Goal: Task Accomplishment & Management: Manage account settings

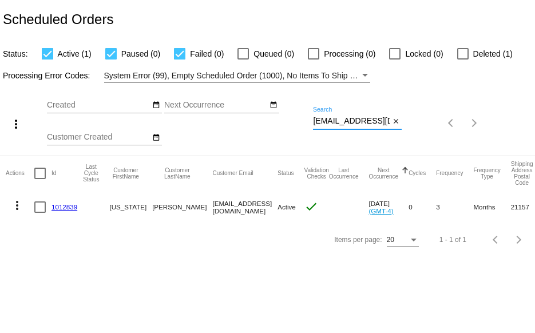
scroll to position [0, 13]
drag, startPoint x: 313, startPoint y: 122, endPoint x: 428, endPoint y: 112, distance: 115.0
click at [427, 112] on div "more_vert Sep Jan Feb Mar [DATE]" at bounding box center [267, 119] width 535 height 73
paste input "9434640106204000031270"
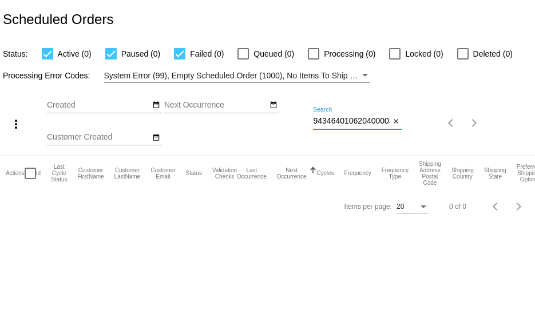
scroll to position [0, 21]
drag, startPoint x: 314, startPoint y: 120, endPoint x: 439, endPoint y: 118, distance: 125.4
click at [431, 116] on div "more_vert Sep Jan Feb Mar [DATE]" at bounding box center [267, 119] width 535 height 73
paste input "[EMAIL_ADDRESS][DOMAIN_NAME]"
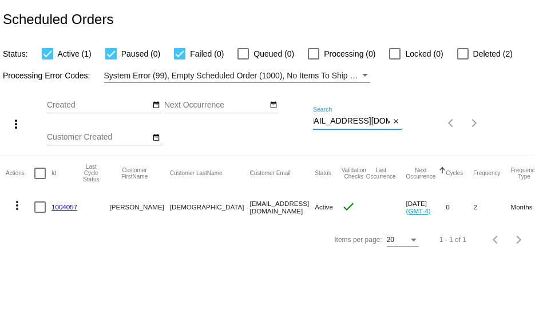
type input "[EMAIL_ADDRESS][DOMAIN_NAME]"
click at [465, 54] on div at bounding box center [462, 53] width 11 height 11
click at [463, 60] on input "Deleted (2)" at bounding box center [463, 60] width 1 height 1
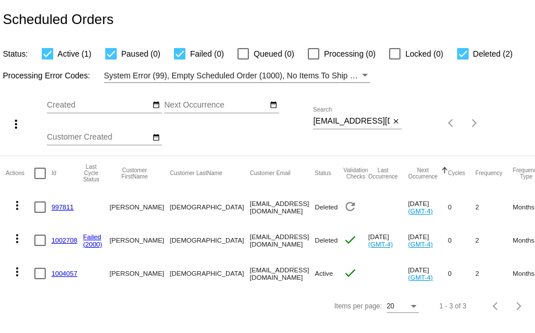
click at [463, 49] on div at bounding box center [462, 53] width 11 height 11
click at [463, 60] on input "Deleted (2)" at bounding box center [463, 60] width 1 height 1
checkbox input "false"
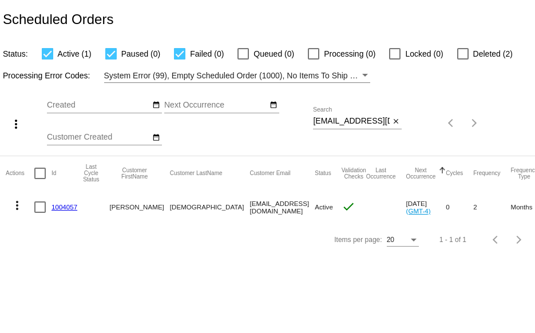
click at [16, 206] on mat-icon "more_vert" at bounding box center [17, 206] width 14 height 14
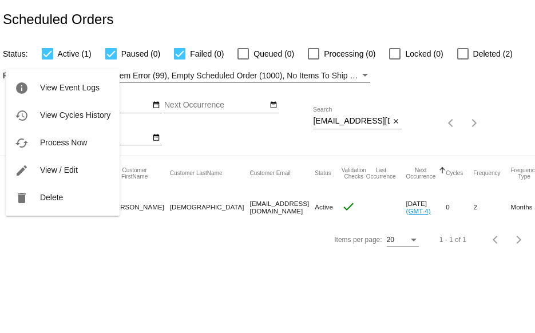
click at [196, 253] on div at bounding box center [267, 166] width 535 height 333
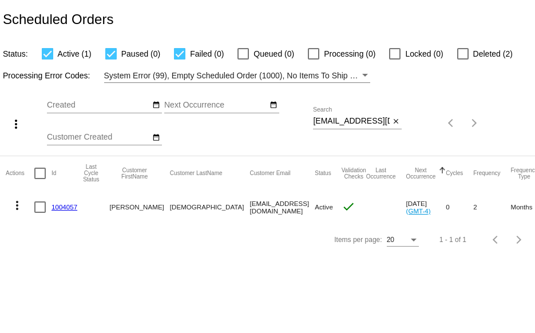
click at [18, 205] on mat-icon "more_vert" at bounding box center [17, 206] width 14 height 14
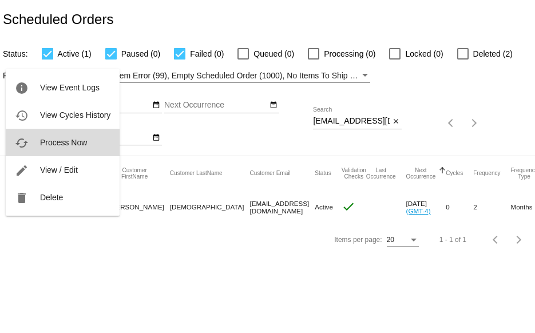
click at [35, 146] on button "cached Process Now" at bounding box center [63, 142] width 114 height 27
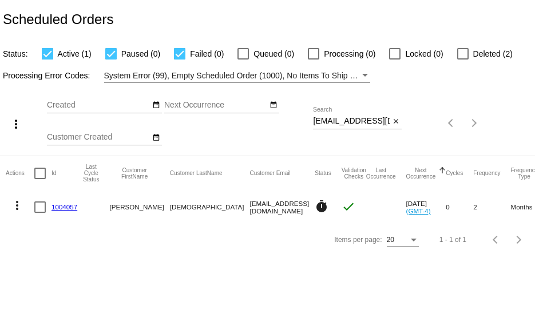
click at [60, 207] on link "1004057" at bounding box center [65, 206] width 26 height 7
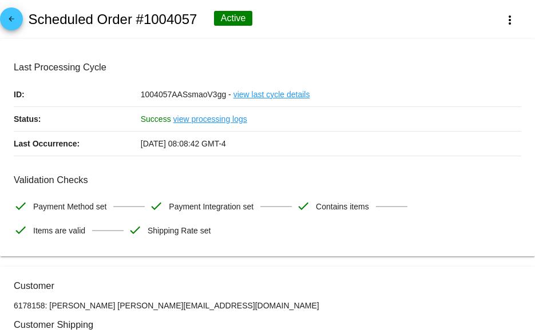
click at [11, 22] on mat-icon "arrow_back" at bounding box center [12, 22] width 14 height 14
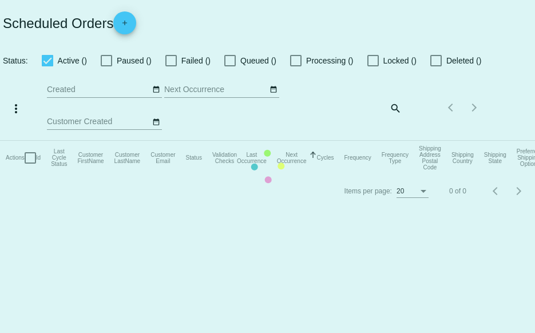
checkbox input "true"
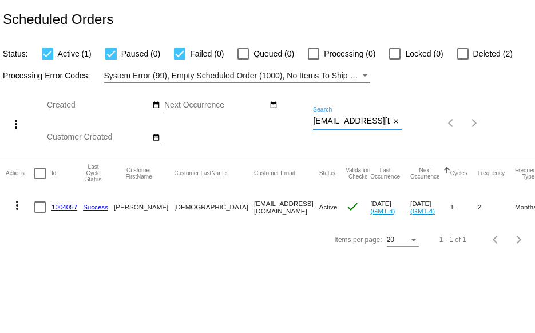
scroll to position [0, 14]
drag, startPoint x: 314, startPoint y: 123, endPoint x: 431, endPoint y: 124, distance: 116.8
click at [431, 124] on div "more_vert Sep Jan Feb Mar [DATE]" at bounding box center [267, 119] width 535 height 73
paste input "julianabenner"
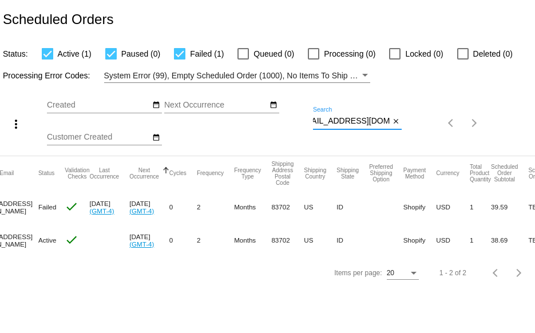
scroll to position [0, 0]
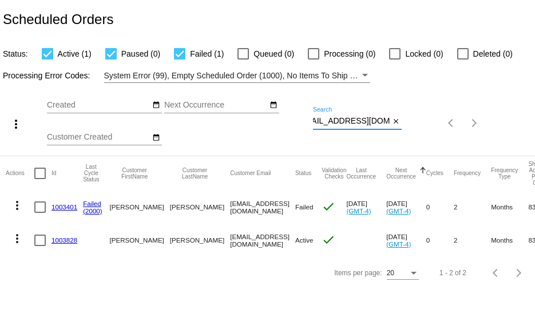
type input "[EMAIL_ADDRESS][DOMAIN_NAME]"
click at [57, 242] on link "1003828" at bounding box center [65, 239] width 26 height 7
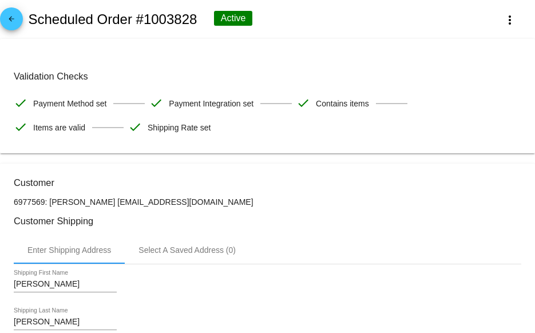
click at [14, 21] on mat-icon "arrow_back" at bounding box center [12, 22] width 14 height 14
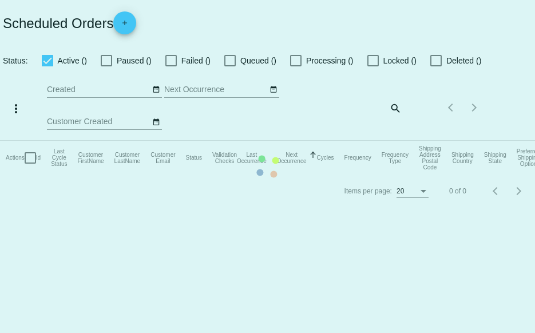
checkbox input "true"
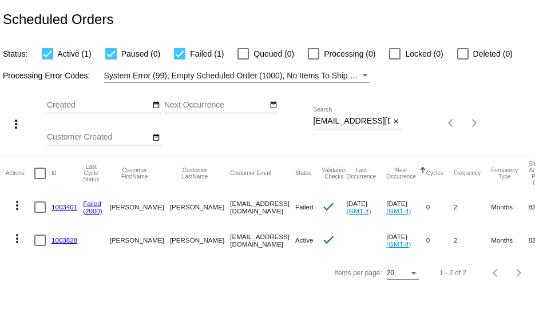
click at [18, 236] on mat-icon "more_vert" at bounding box center [17, 239] width 14 height 14
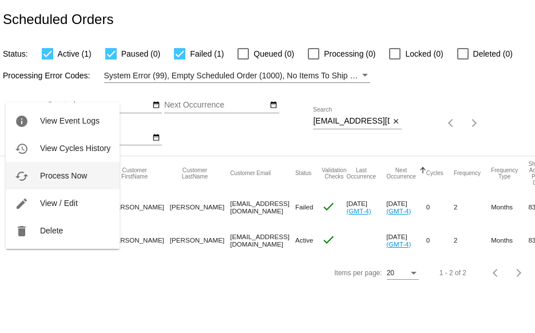
click at [39, 179] on button "cached Process Now" at bounding box center [63, 175] width 114 height 27
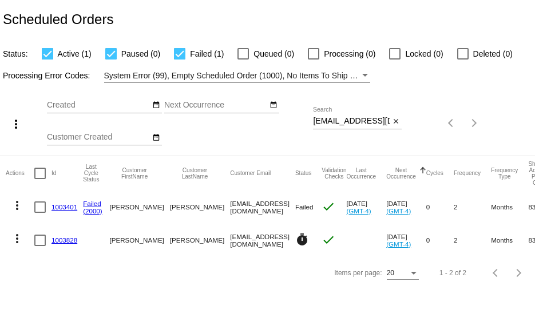
click at [61, 208] on link "1003401" at bounding box center [65, 206] width 26 height 7
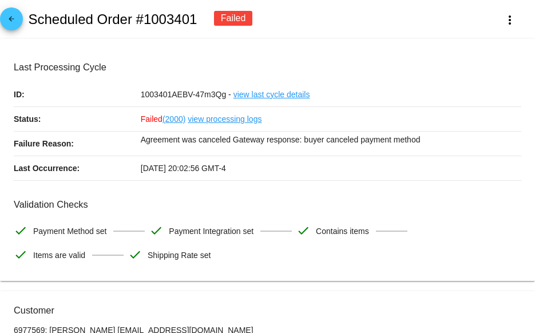
click at [13, 25] on mat-icon "arrow_back" at bounding box center [12, 22] width 14 height 14
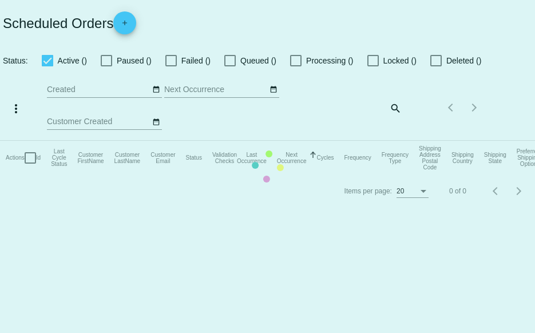
checkbox input "true"
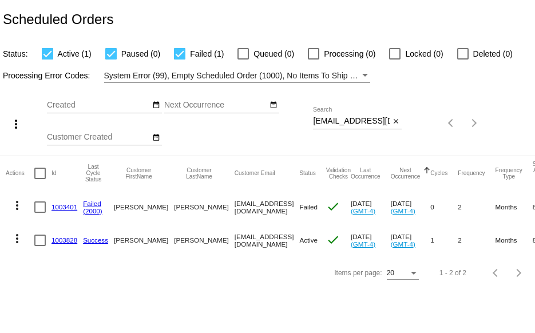
click at [63, 239] on link "1003828" at bounding box center [65, 239] width 26 height 7
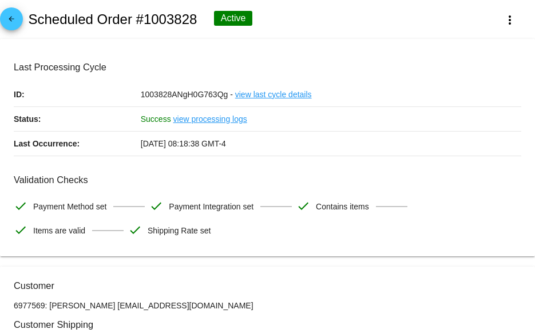
click at [6, 21] on mat-icon "arrow_back" at bounding box center [12, 22] width 14 height 14
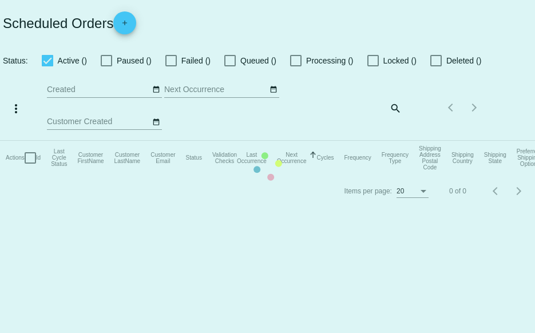
checkbox input "true"
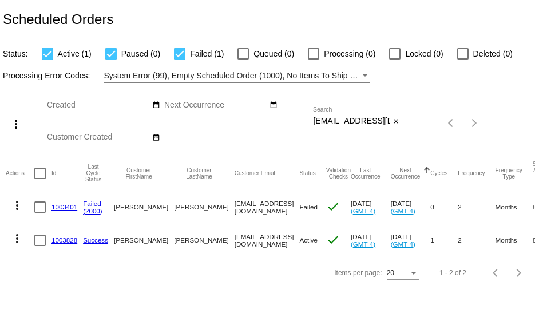
click at [15, 207] on mat-icon "more_vert" at bounding box center [17, 206] width 14 height 14
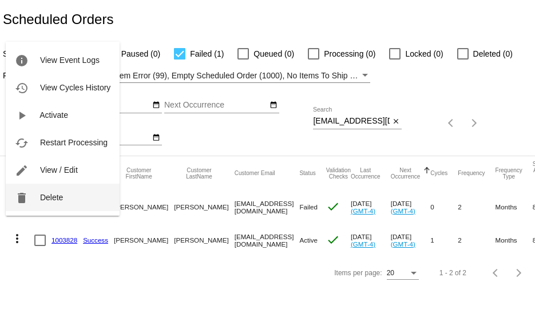
click at [44, 204] on button "delete Delete" at bounding box center [63, 197] width 114 height 27
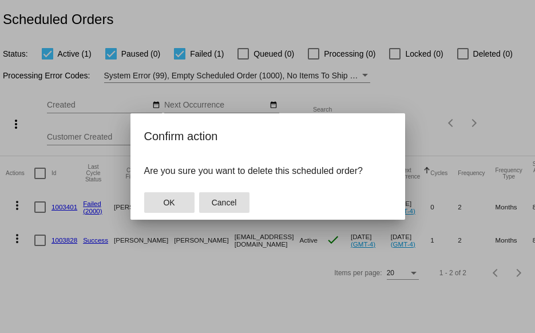
click at [224, 208] on button "Cancel" at bounding box center [224, 202] width 50 height 21
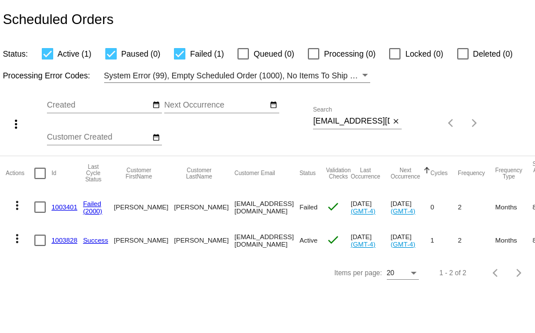
drag, startPoint x: 312, startPoint y: 119, endPoint x: 357, endPoint y: 120, distance: 45.2
click at [357, 120] on div "more_vert Sep Jan Feb Mar [DATE]" at bounding box center [267, 119] width 535 height 73
drag, startPoint x: 313, startPoint y: 122, endPoint x: 410, endPoint y: 125, distance: 96.8
click at [410, 125] on div "more_vert Sep Jan Feb Mar [DATE]" at bounding box center [267, 119] width 535 height 73
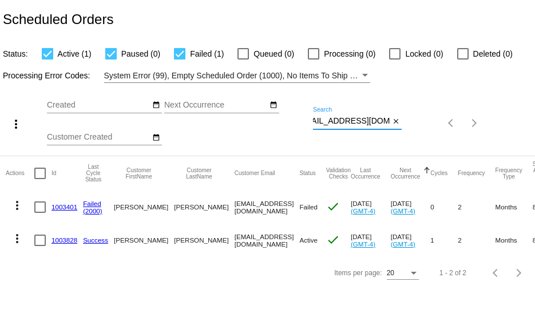
paste input "dml1722@ao"
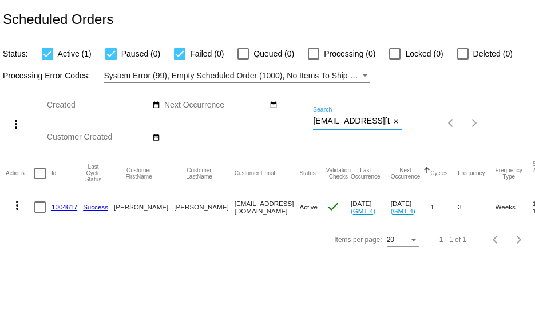
type input "[EMAIL_ADDRESS][DOMAIN_NAME]"
click at [62, 207] on link "1004617" at bounding box center [65, 206] width 26 height 7
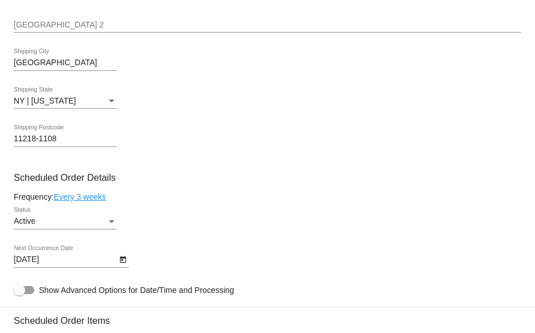
scroll to position [573, 0]
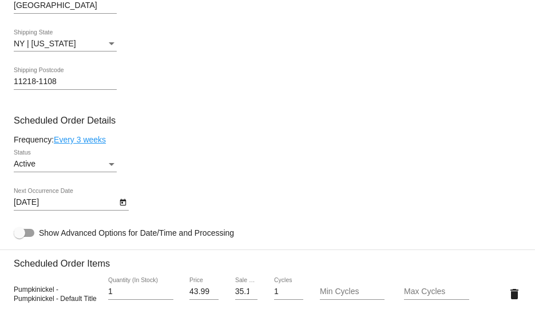
click at [121, 204] on icon "Open calendar" at bounding box center [123, 203] width 8 height 14
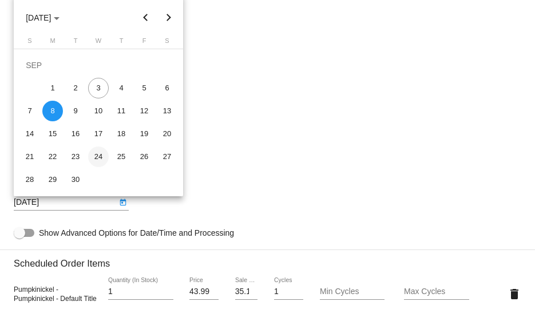
click at [98, 157] on div "24" at bounding box center [98, 157] width 21 height 21
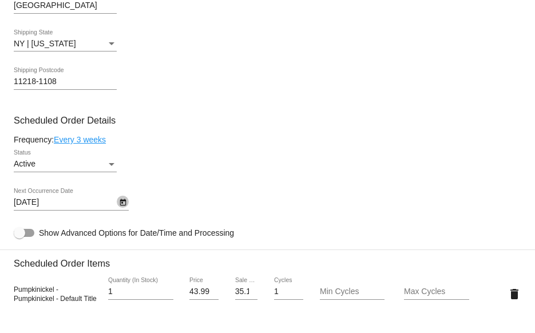
click at [124, 203] on icon "Open calendar" at bounding box center [123, 202] width 6 height 7
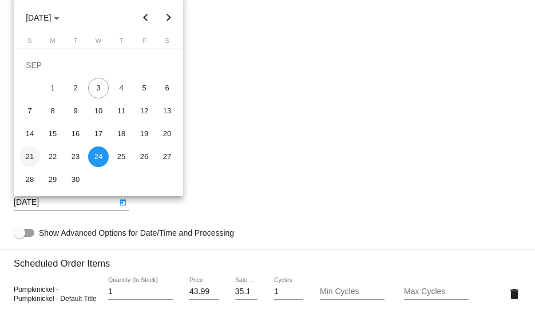
click at [32, 156] on div "21" at bounding box center [29, 157] width 21 height 21
type input "[DATE]"
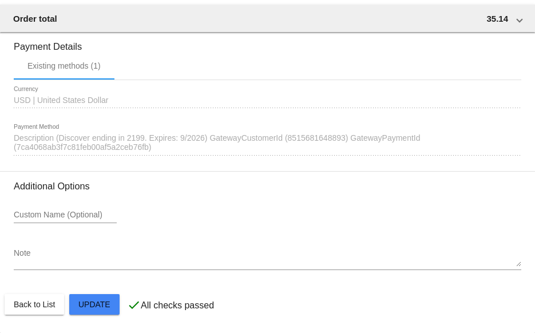
scroll to position [1091, 0]
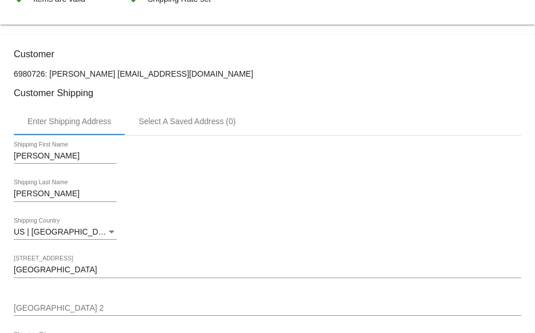
scroll to position [0, 0]
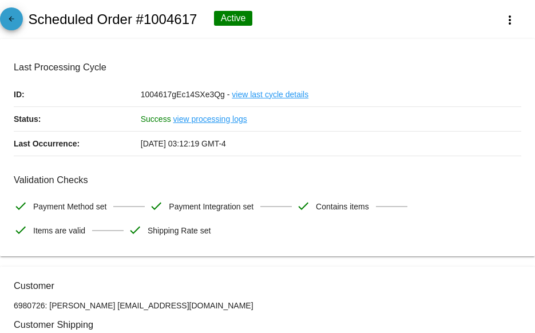
click at [9, 21] on mat-icon "arrow_back" at bounding box center [12, 22] width 14 height 14
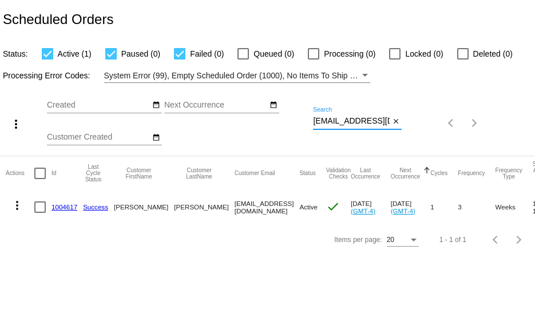
drag, startPoint x: 382, startPoint y: 120, endPoint x: 231, endPoint y: 117, distance: 150.6
click at [231, 117] on div "more_vert Sep Jan Feb Mar [DATE]" at bounding box center [267, 119] width 535 height 73
paste input "[EMAIL_ADDRESS]"
click at [467, 121] on div "more_vert Sep Jan Feb Mar [DATE]" at bounding box center [267, 119] width 535 height 73
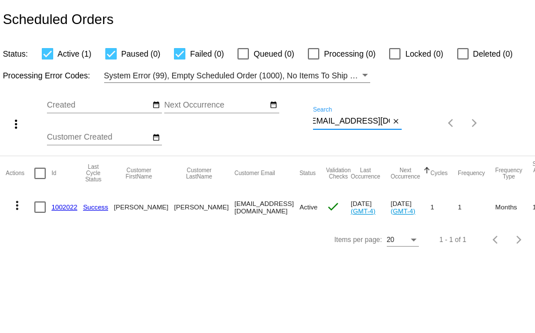
paste input "[EMAIL_ADDRESS]"
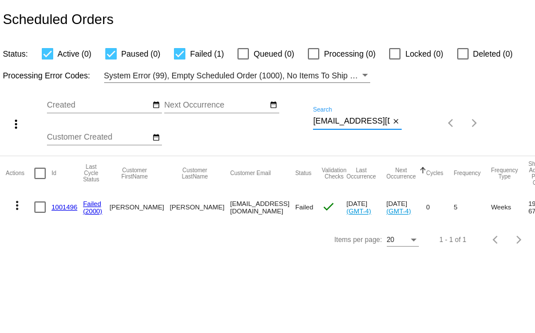
scroll to position [0, 20]
drag, startPoint x: 314, startPoint y: 121, endPoint x: 439, endPoint y: 117, distance: 125.4
click at [440, 130] on div "more_vert Sep Jan Feb Mar [DATE]" at bounding box center [267, 119] width 535 height 73
paste input "evannostrand@hot"
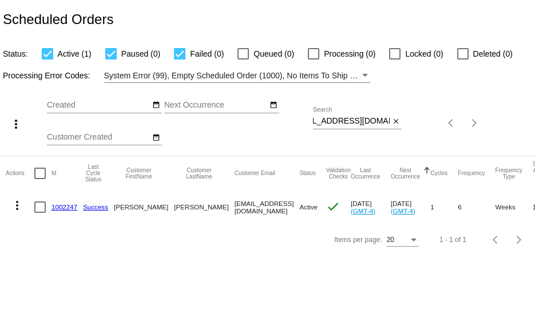
scroll to position [0, 0]
drag, startPoint x: 314, startPoint y: 120, endPoint x: 432, endPoint y: 120, distance: 117.9
click at [432, 120] on div "more_vert Sep Jan Feb Mar [DATE]" at bounding box center [267, 119] width 535 height 73
paste input "coryshebert33@g"
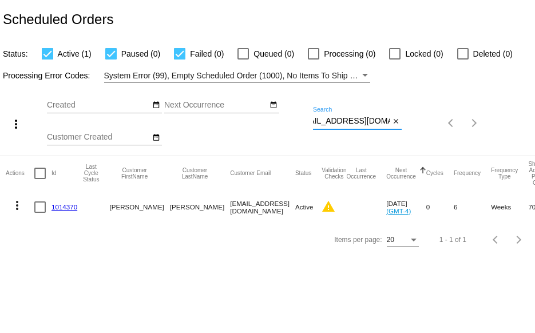
type input "[EMAIL_ADDRESS][DOMAIN_NAME]"
click at [58, 208] on link "1014370" at bounding box center [65, 206] width 26 height 7
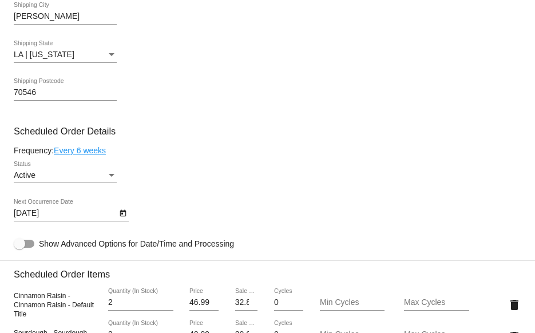
scroll to position [515, 0]
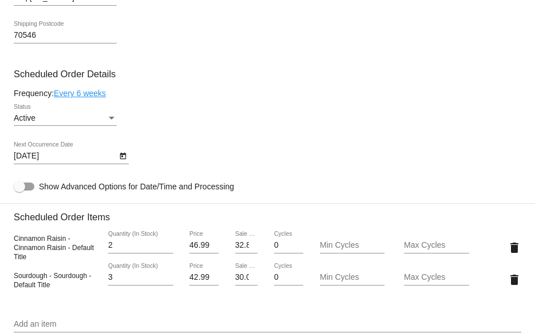
click at [83, 95] on link "Every 6 weeks" at bounding box center [80, 93] width 52 height 9
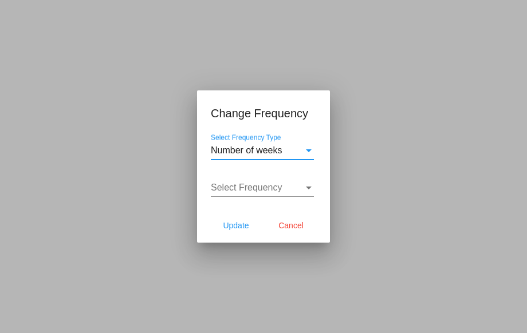
click at [309, 189] on div "Select Frequency" at bounding box center [309, 188] width 6 height 3
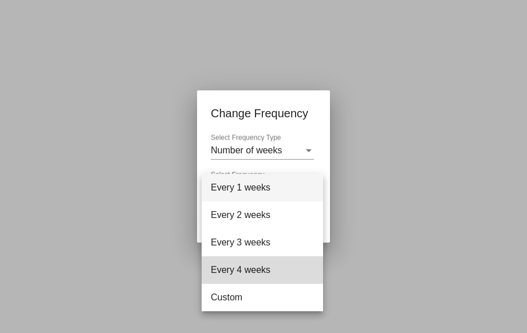
click at [255, 269] on span "Every 4 weeks" at bounding box center [262, 269] width 103 height 27
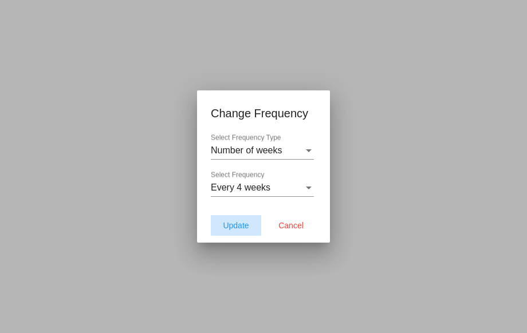
click at [234, 226] on span "Update" at bounding box center [236, 225] width 26 height 9
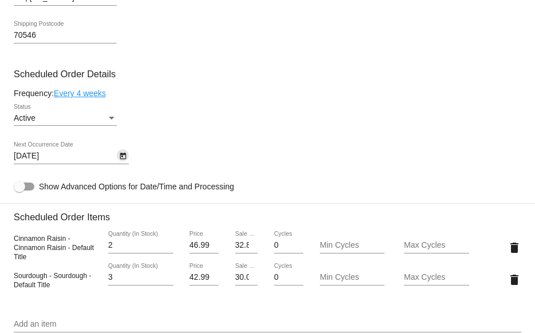
click at [120, 160] on icon "Open calendar" at bounding box center [123, 156] width 6 height 7
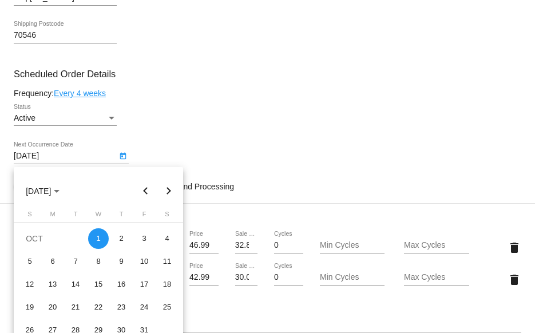
click at [145, 191] on button "Previous month" at bounding box center [146, 191] width 23 height 23
click at [146, 188] on button "Previous month" at bounding box center [146, 191] width 23 height 23
click at [169, 195] on button "Next month" at bounding box center [168, 191] width 23 height 23
click at [74, 325] on div "23" at bounding box center [75, 330] width 21 height 21
type input "[DATE]"
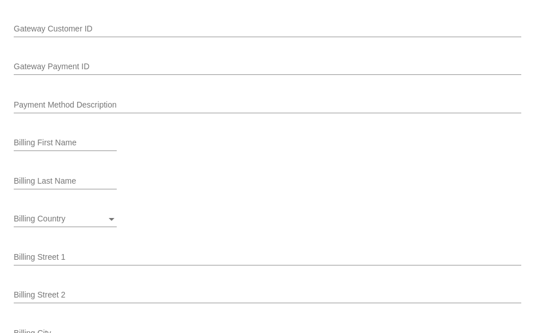
scroll to position [1469, 0]
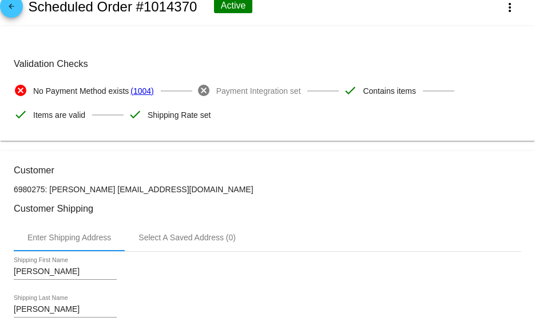
scroll to position [0, 0]
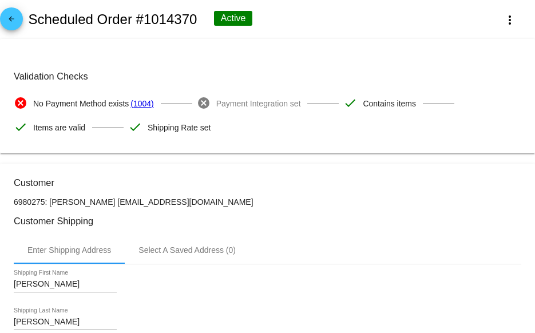
click at [23, 22] on div "arrow_back Scheduled Order #1014370 Active more_vert" at bounding box center [267, 19] width 535 height 39
click at [11, 22] on mat-icon "arrow_back" at bounding box center [12, 22] width 14 height 14
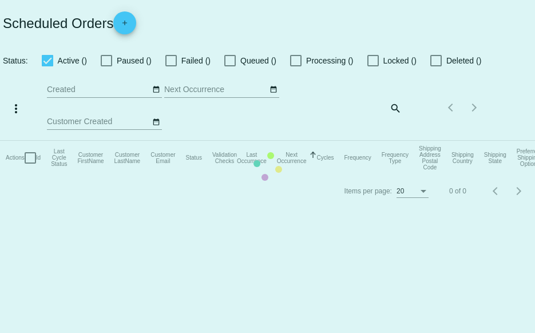
checkbox input "true"
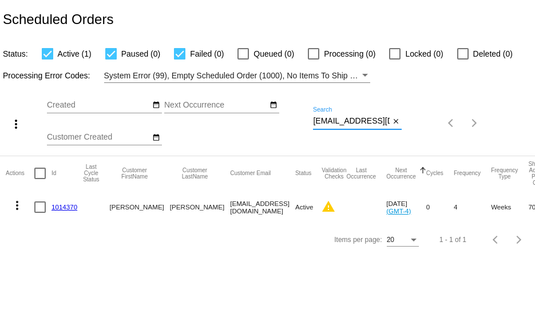
scroll to position [0, 18]
drag, startPoint x: 313, startPoint y: 121, endPoint x: 468, endPoint y: 148, distance: 157.6
click at [437, 128] on div "more_vert Sep Jan Feb Mar [DATE]" at bounding box center [267, 119] width 535 height 73
paste input "[EMAIL_ADDRESS]"
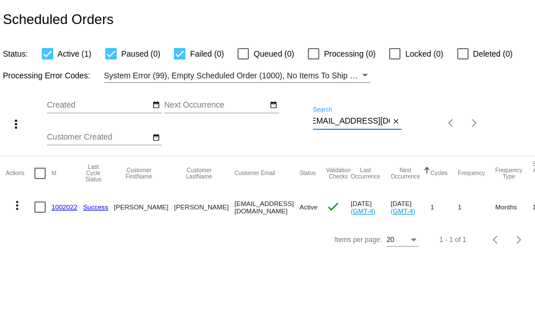
type input "[EMAIL_ADDRESS][DOMAIN_NAME]"
click at [65, 206] on link "1002022" at bounding box center [65, 206] width 26 height 7
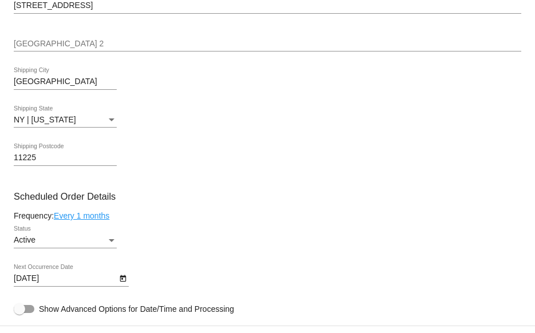
scroll to position [515, 0]
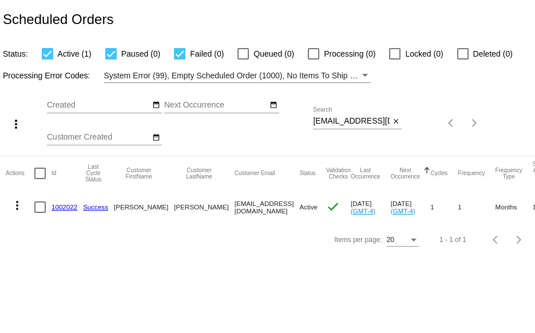
click at [63, 203] on link "1002022" at bounding box center [65, 206] width 26 height 7
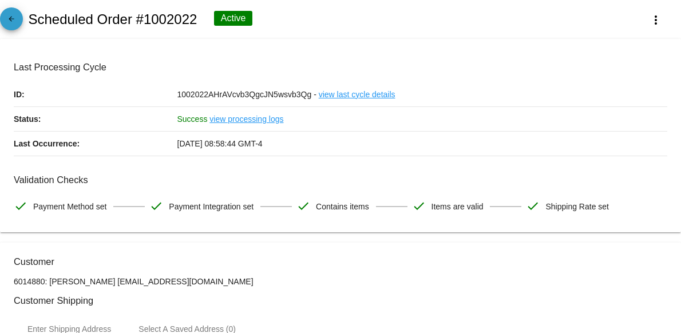
click at [17, 18] on mat-icon "arrow_back" at bounding box center [12, 22] width 14 height 14
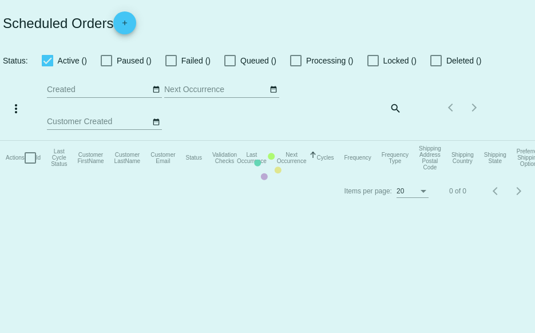
checkbox input "true"
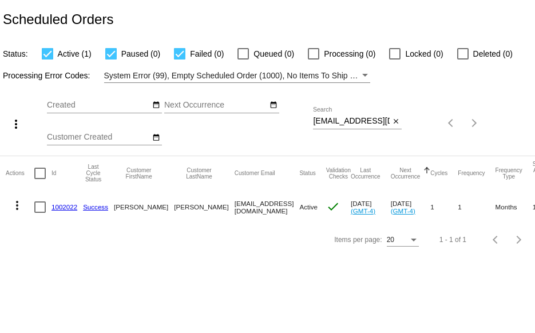
click at [312, 121] on div "Sep Jan Feb Mar Apr Su Mo" at bounding box center [180, 123] width 266 height 65
drag, startPoint x: 315, startPoint y: 121, endPoint x: 431, endPoint y: 125, distance: 115.7
click at [431, 125] on div "more_vert Sep Jan Feb Mar [DATE]" at bounding box center [267, 119] width 535 height 73
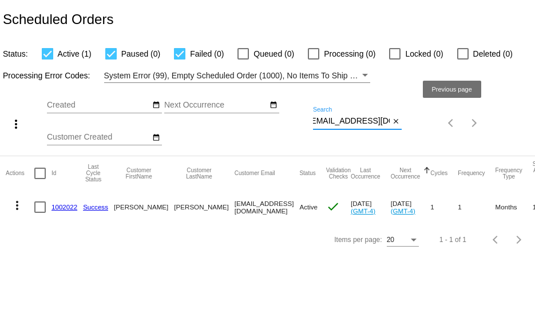
paste input "jean.m.hansen06@gmail"
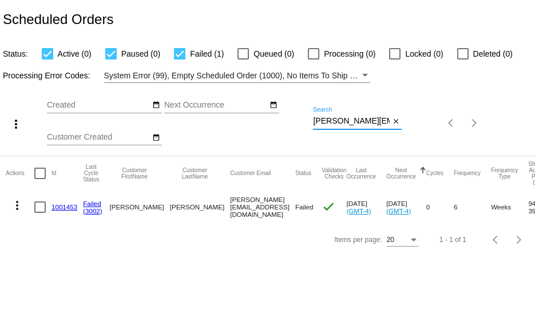
scroll to position [0, 29]
drag, startPoint x: 313, startPoint y: 121, endPoint x: 435, endPoint y: 121, distance: 121.4
click at [430, 133] on div "more_vert Sep Jan Feb Mar [DATE]" at bounding box center [267, 119] width 535 height 73
paste input "knutson61@msn"
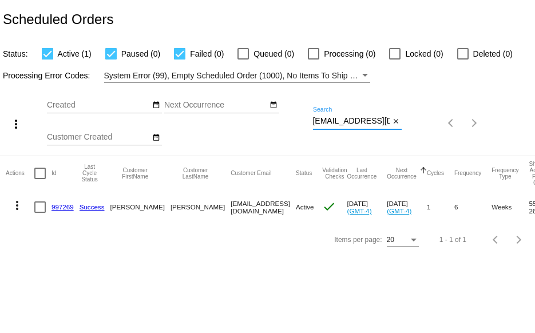
type input "knutson61@msn.com"
